Goal: Check status: Check status

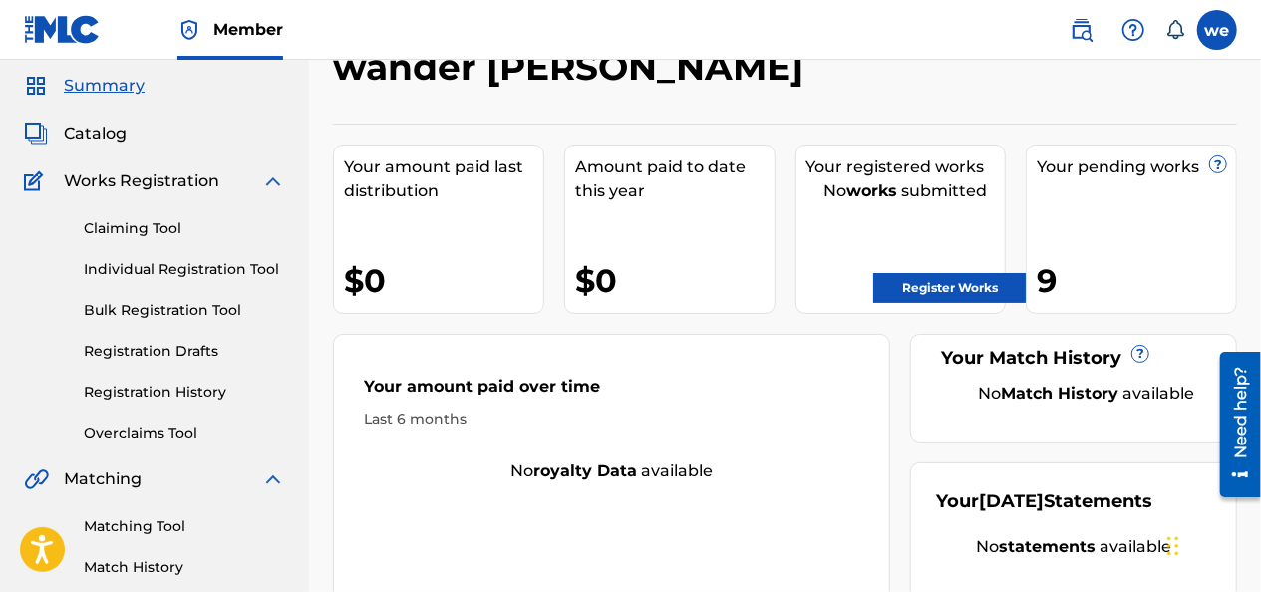
scroll to position [46, 0]
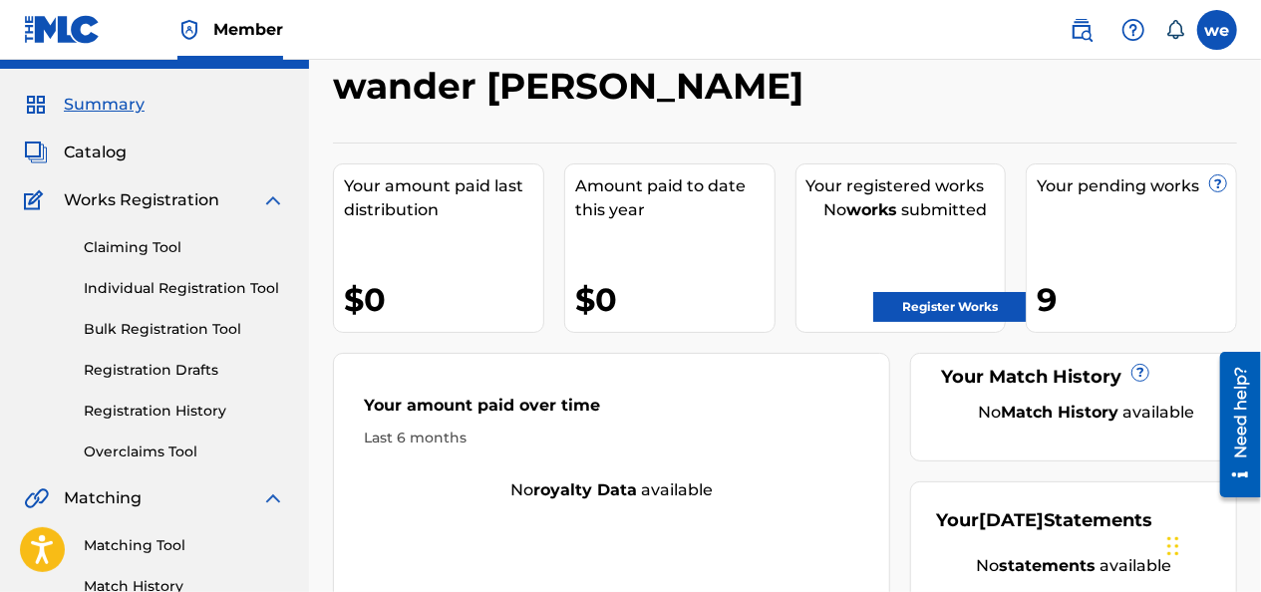
click at [165, 412] on link "Registration History" at bounding box center [184, 411] width 201 height 21
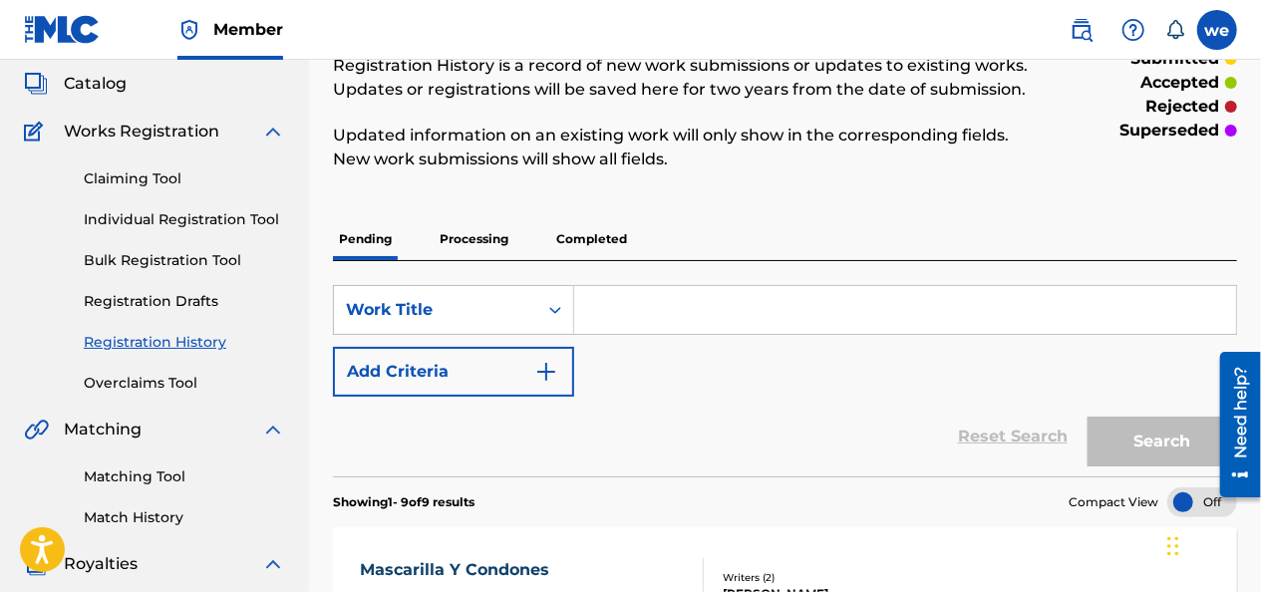
scroll to position [2, 0]
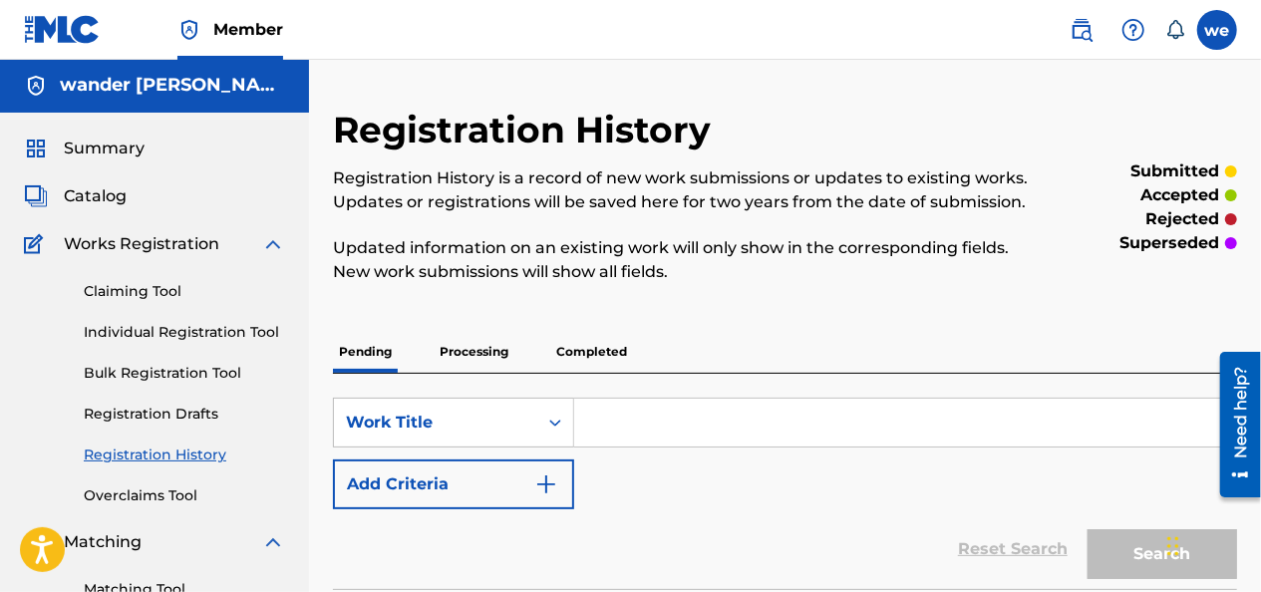
click at [488, 355] on p "Processing" at bounding box center [474, 352] width 81 height 42
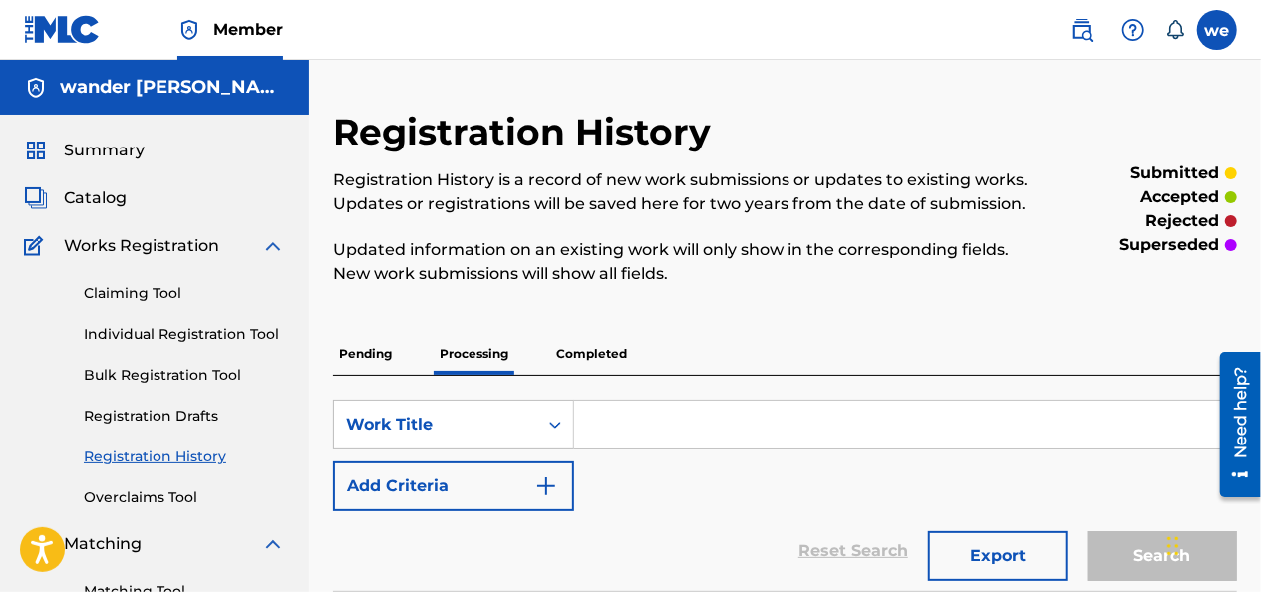
click at [369, 355] on p "Pending" at bounding box center [365, 354] width 65 height 42
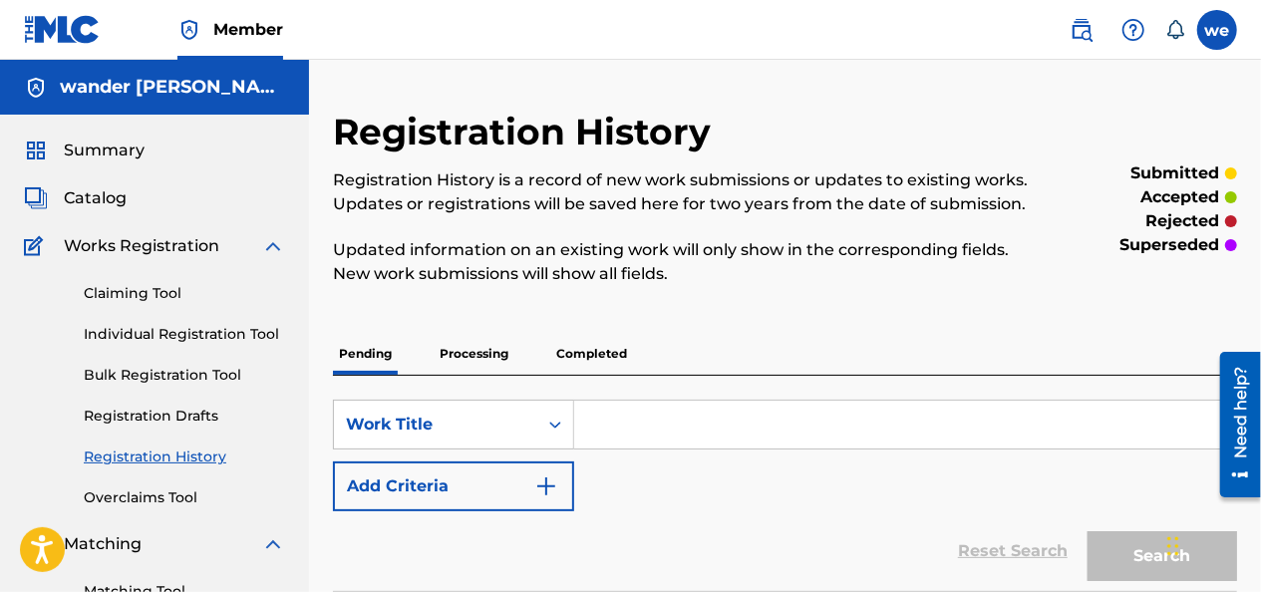
click at [585, 361] on p "Completed" at bounding box center [591, 354] width 83 height 42
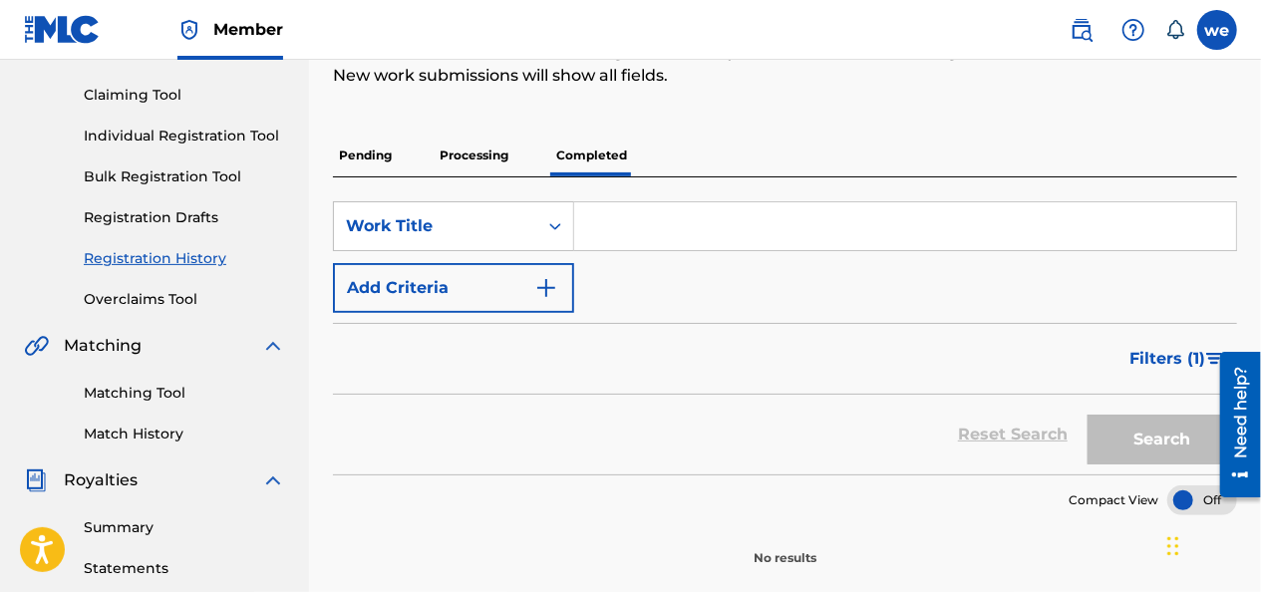
scroll to position [100, 0]
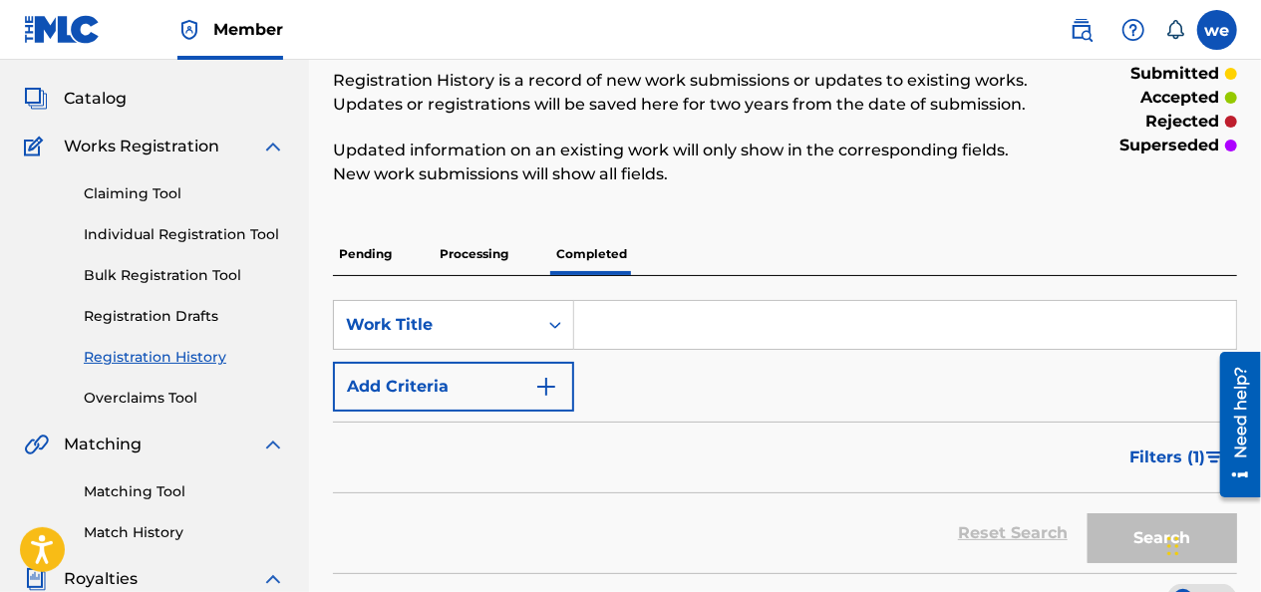
click at [489, 271] on p "Processing" at bounding box center [474, 254] width 81 height 42
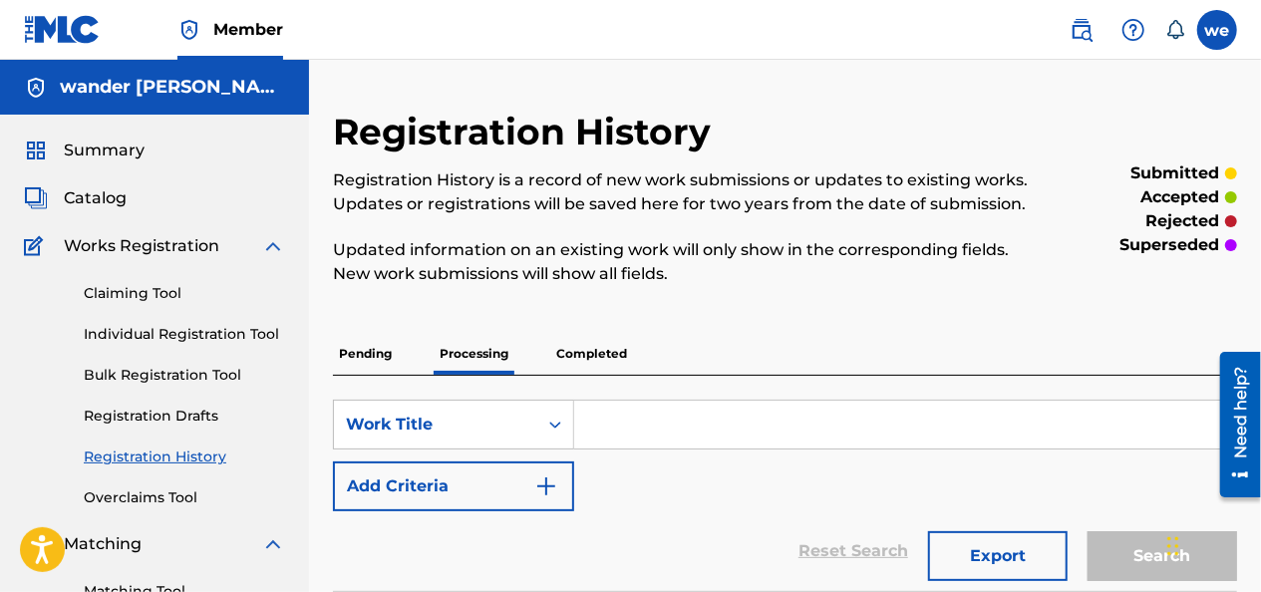
click at [363, 347] on p "Pending" at bounding box center [365, 354] width 65 height 42
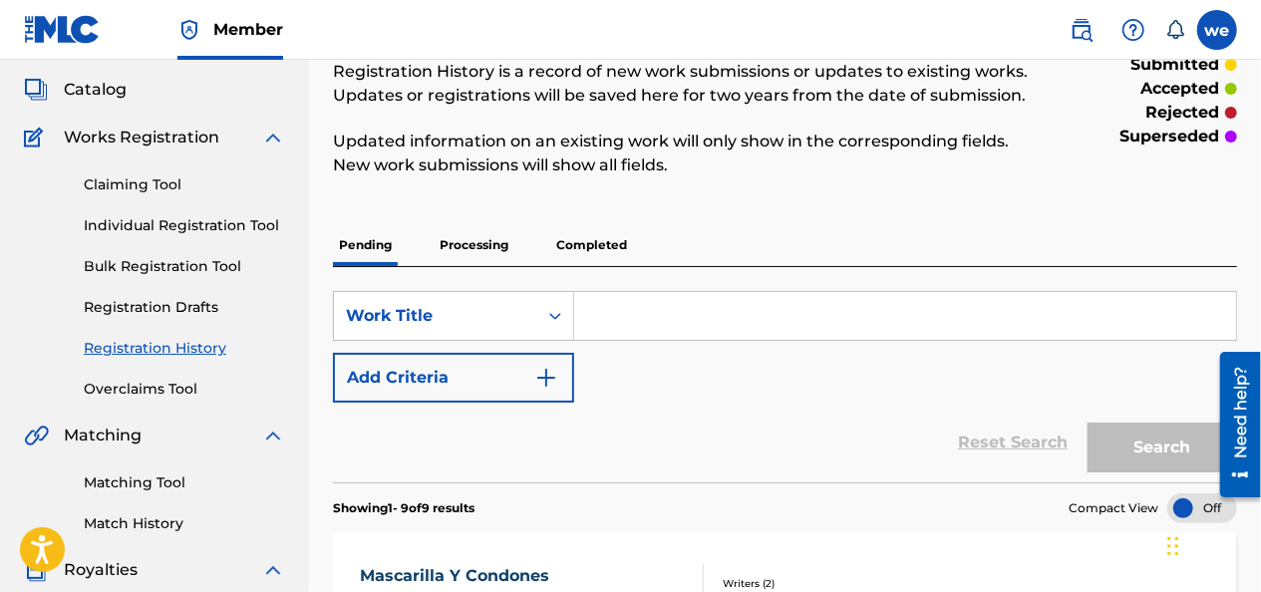
scroll to position [102, 0]
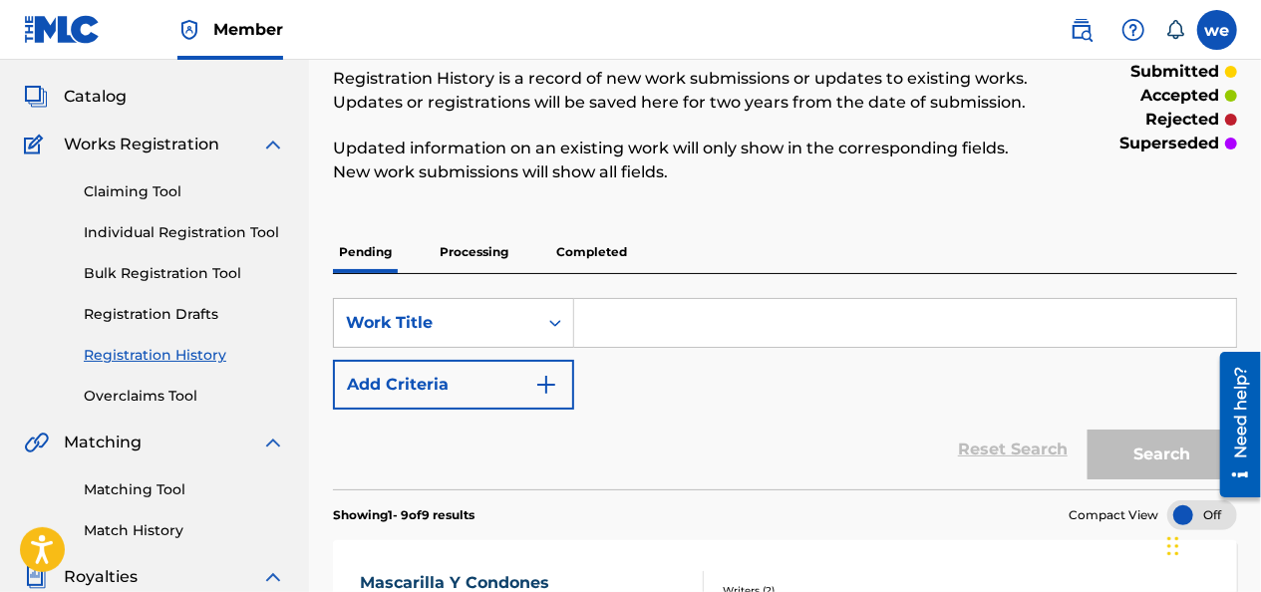
click at [472, 248] on p "Processing" at bounding box center [474, 252] width 81 height 42
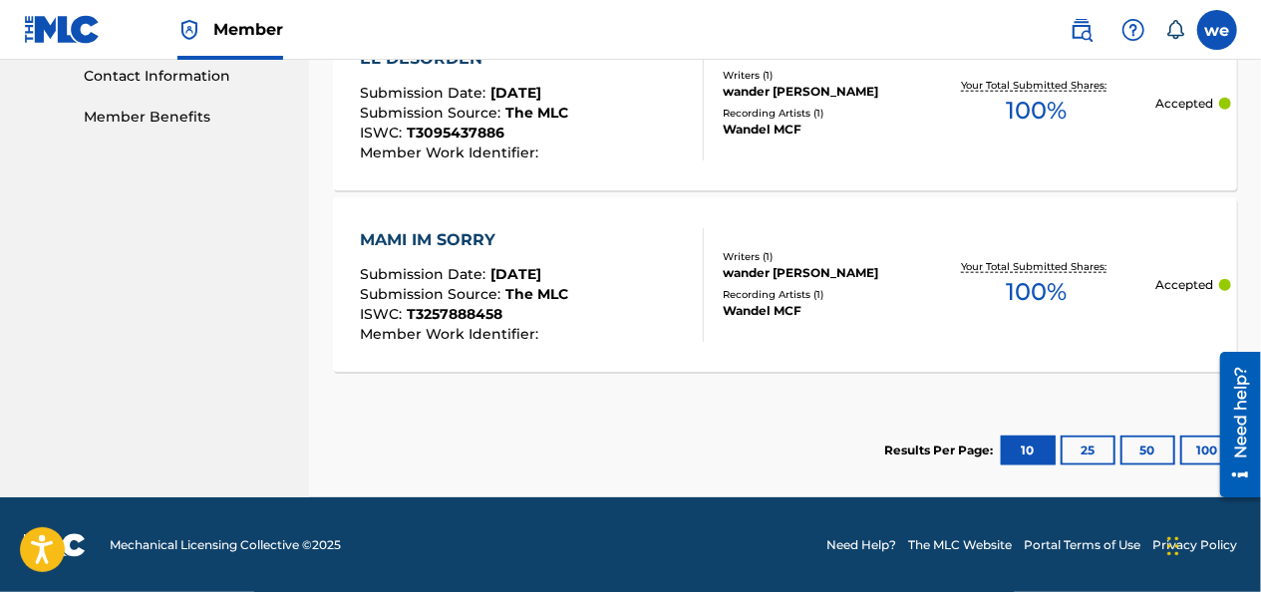
scroll to position [989, 0]
